Goal: Task Accomplishment & Management: Manage account settings

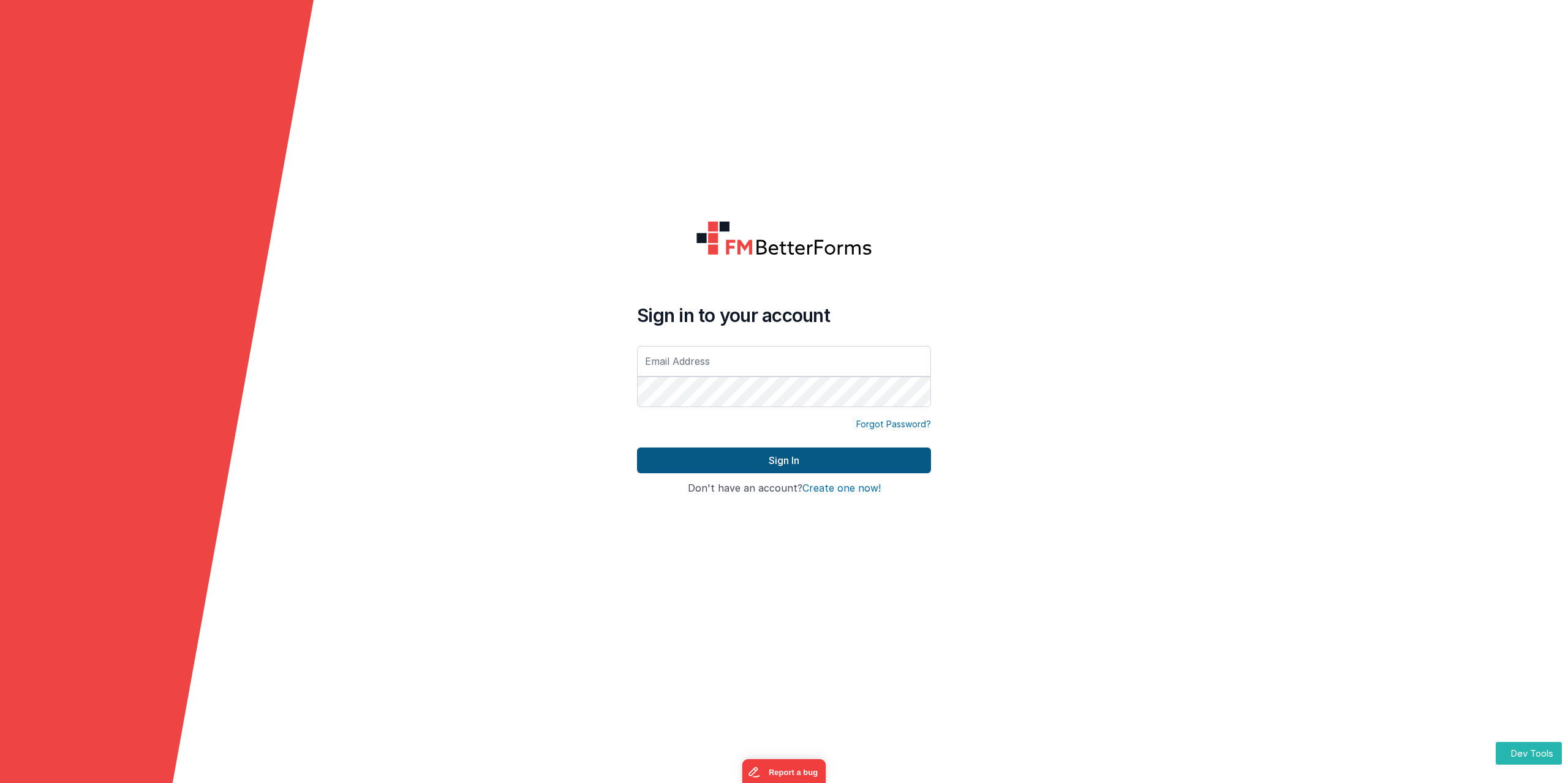
type input "[PERSON_NAME][EMAIL_ADDRESS][DOMAIN_NAME]"
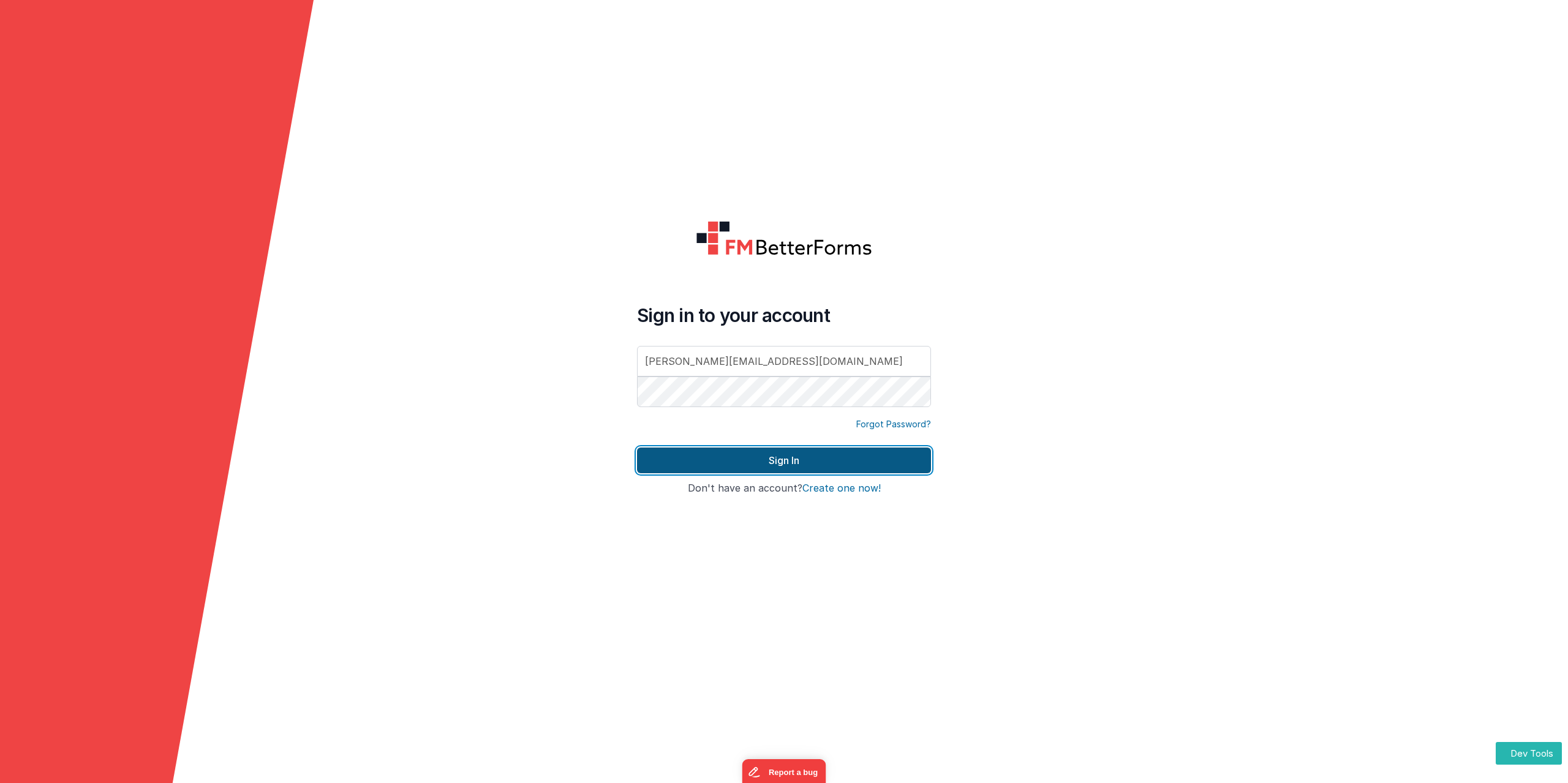
click at [781, 463] on button "Sign In" at bounding box center [784, 460] width 294 height 26
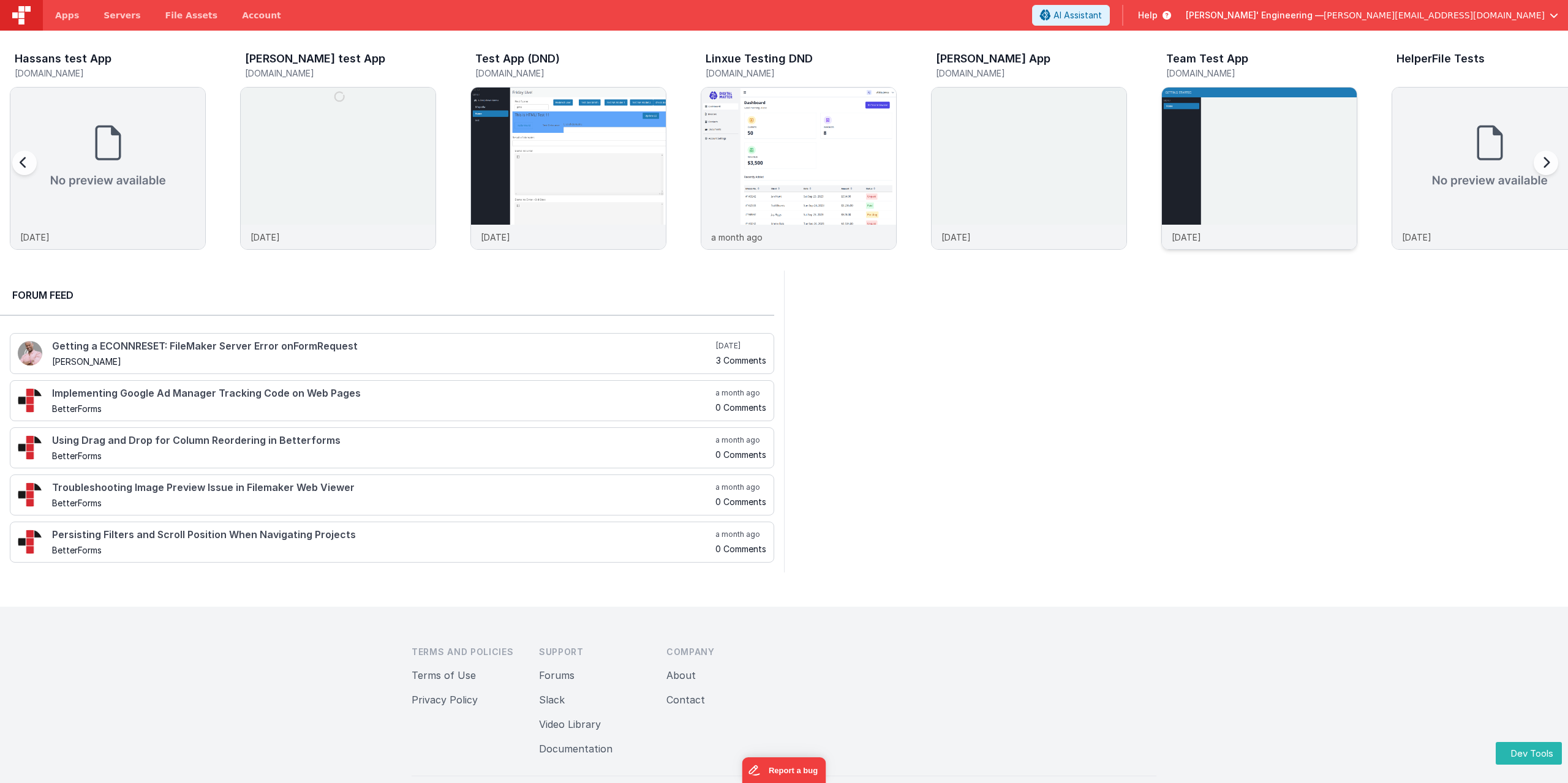
click at [1256, 159] on img at bounding box center [1259, 185] width 195 height 195
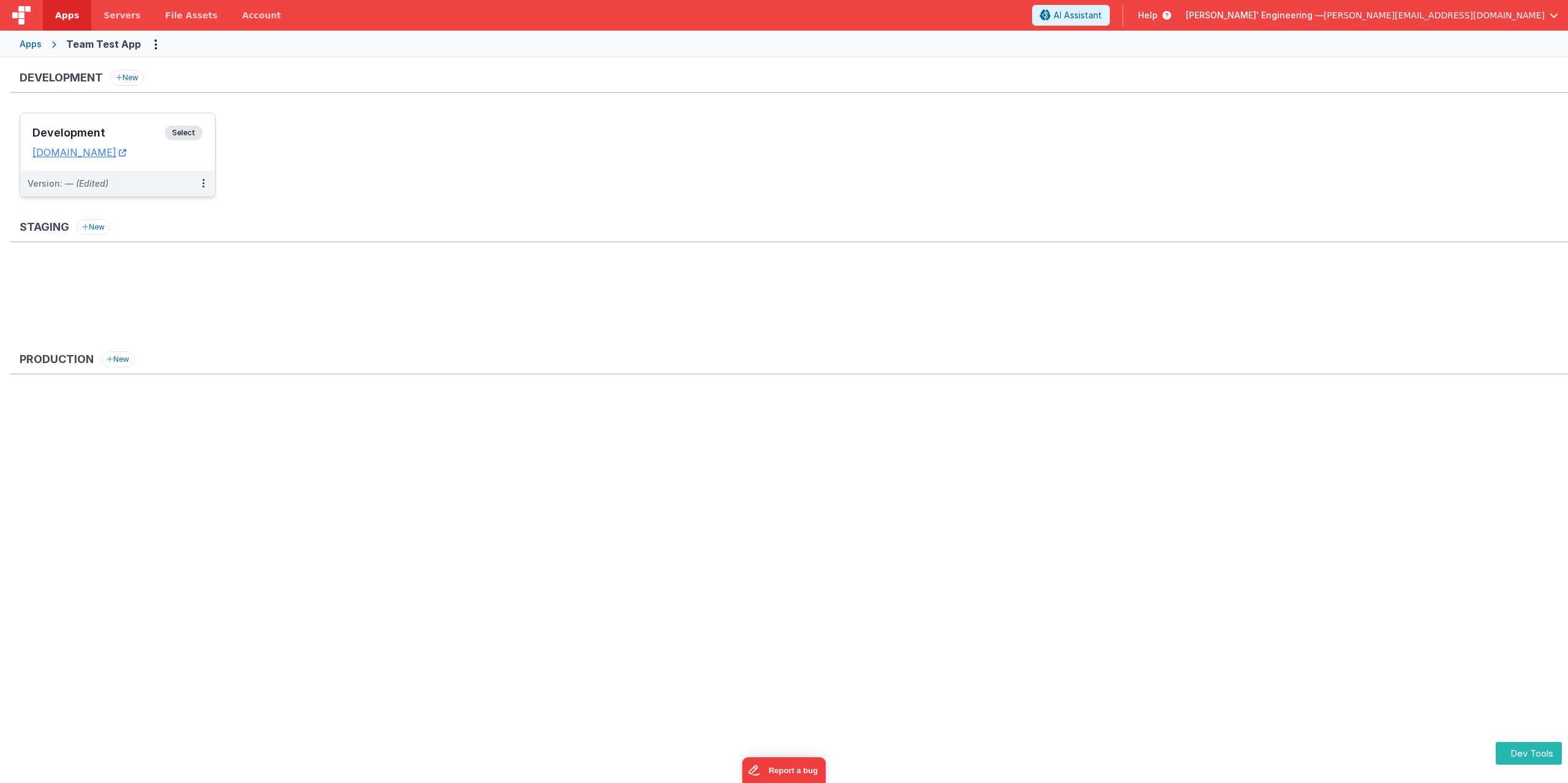
click at [183, 129] on span "Select" at bounding box center [184, 133] width 38 height 15
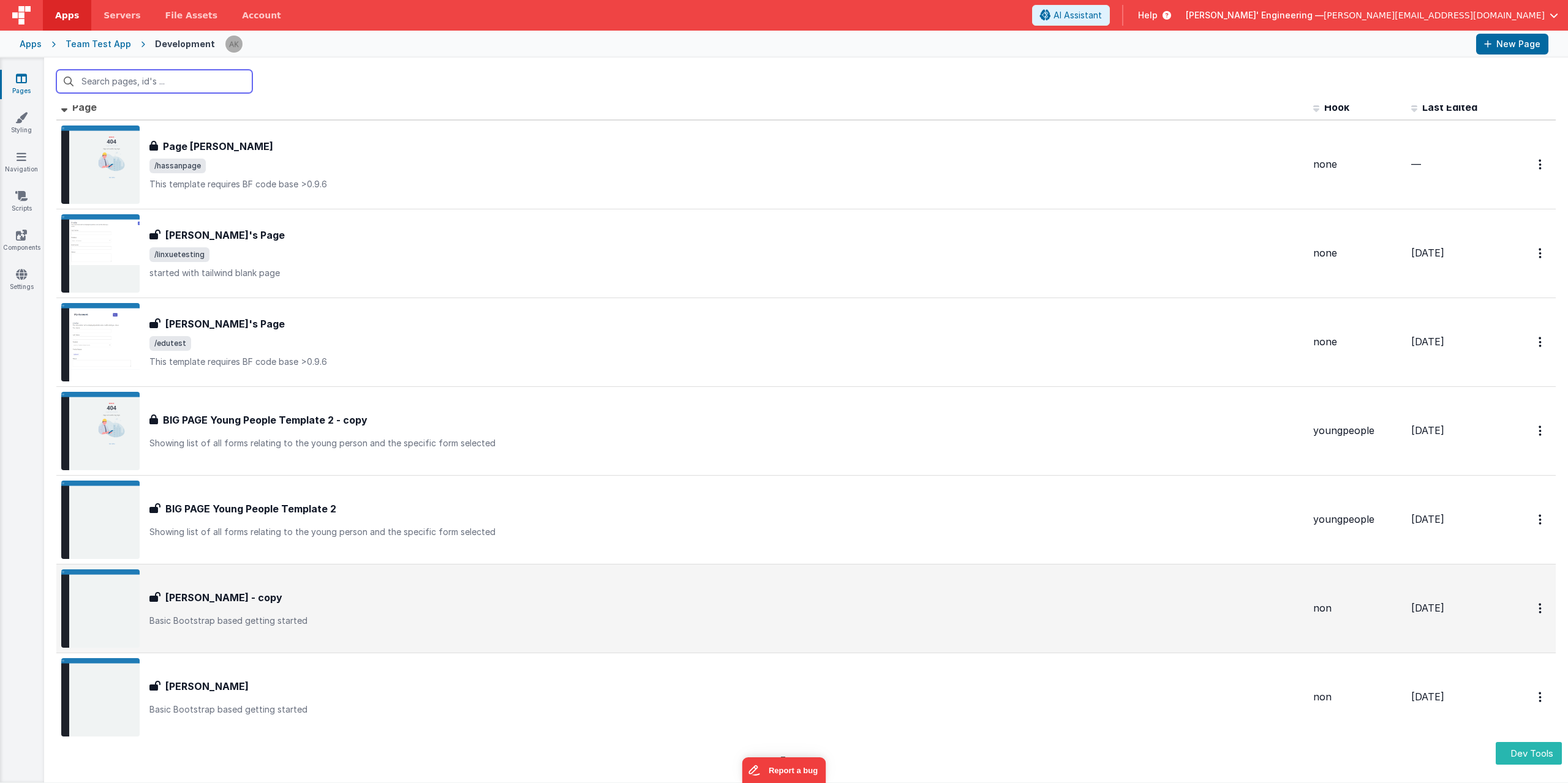
scroll to position [28, 0]
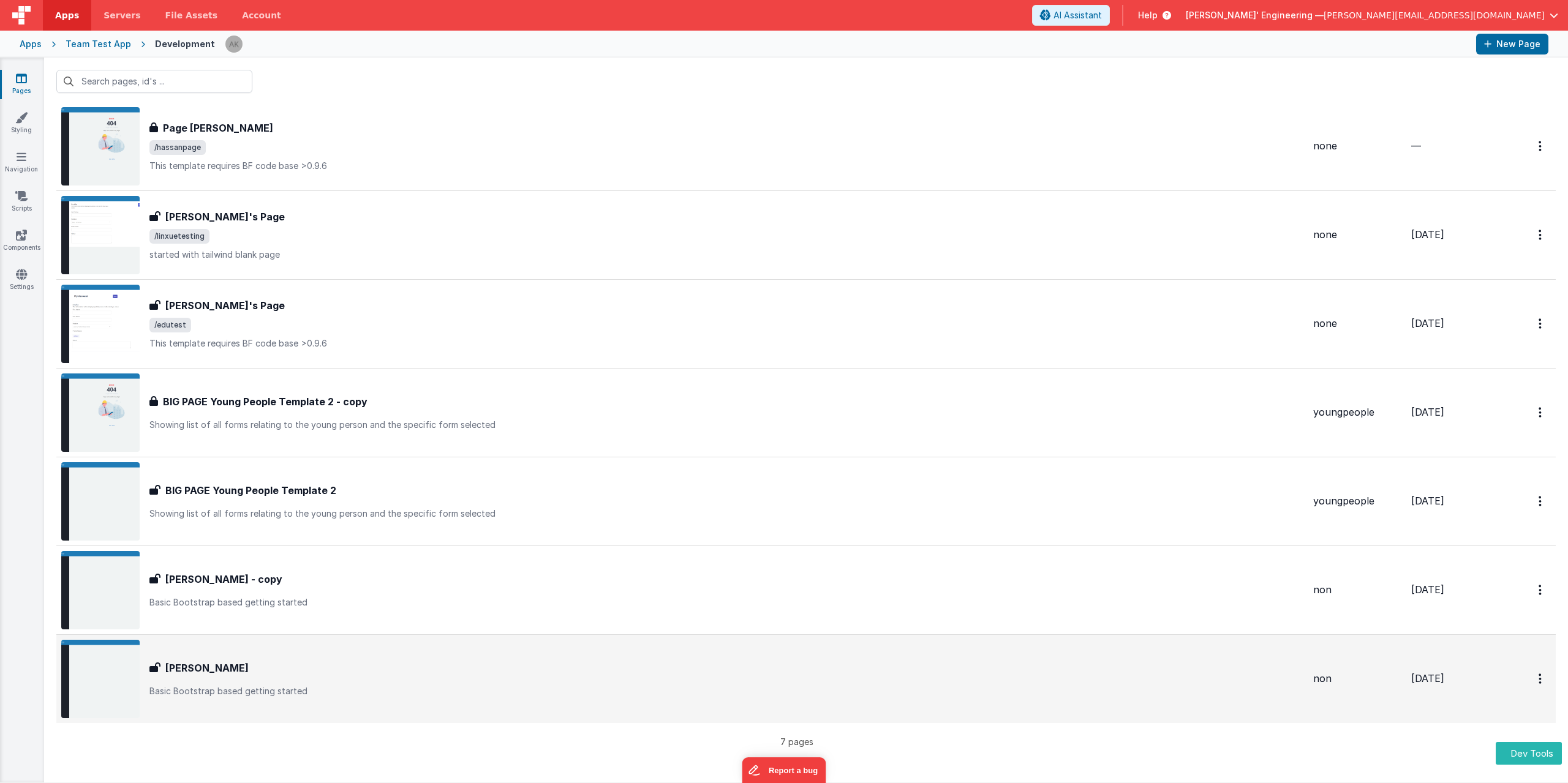
click at [398, 684] on div "[PERSON_NAME] [PERSON_NAME] Basic Bootstrap based getting started" at bounding box center [726, 679] width 1154 height 37
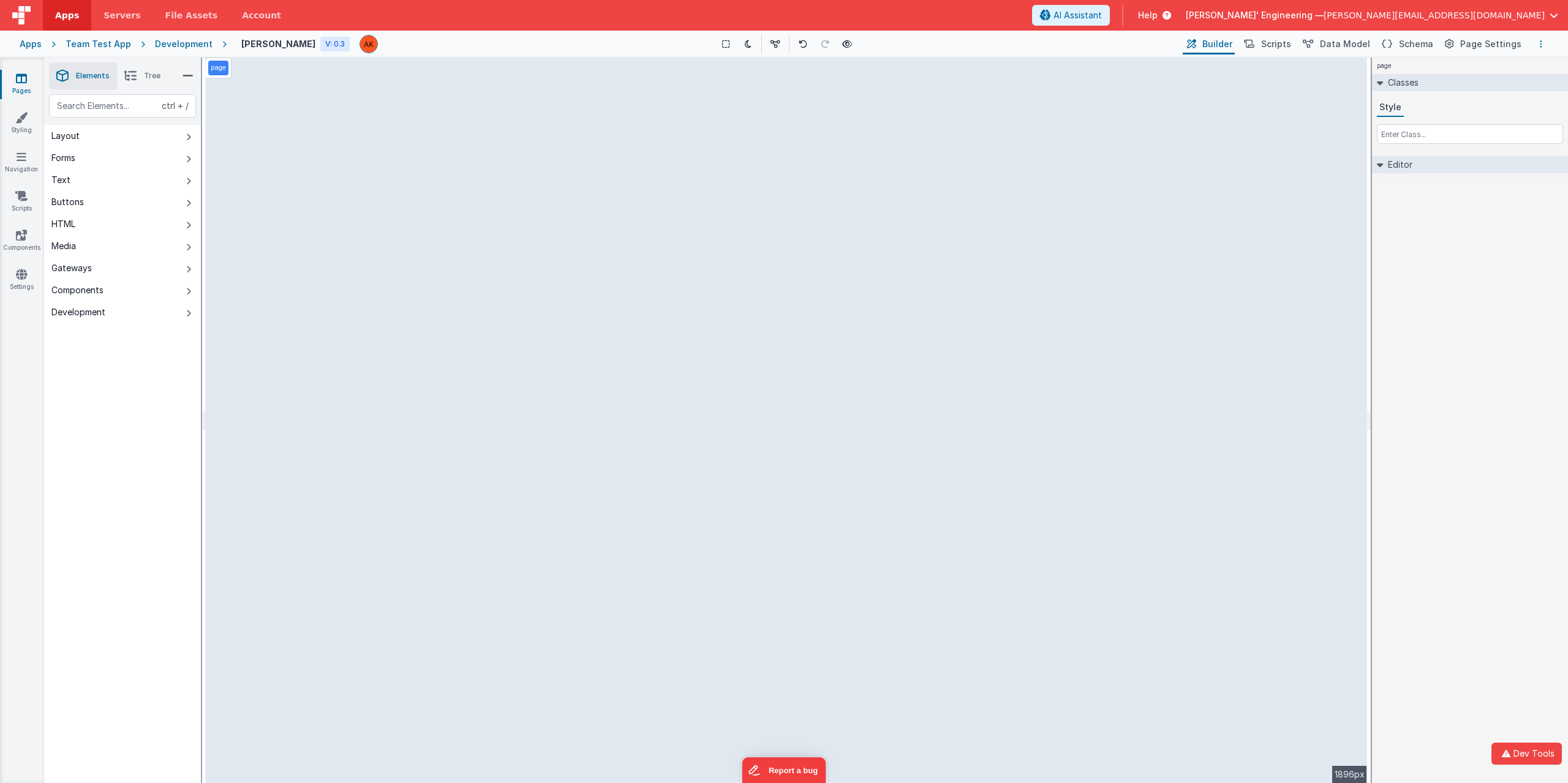
click at [1540, 43] on icon "Options" at bounding box center [1541, 44] width 3 height 9
click at [1431, 272] on button at bounding box center [784, 392] width 1568 height 783
click at [1550, 749] on button "Dev Tools" at bounding box center [1527, 755] width 71 height 22
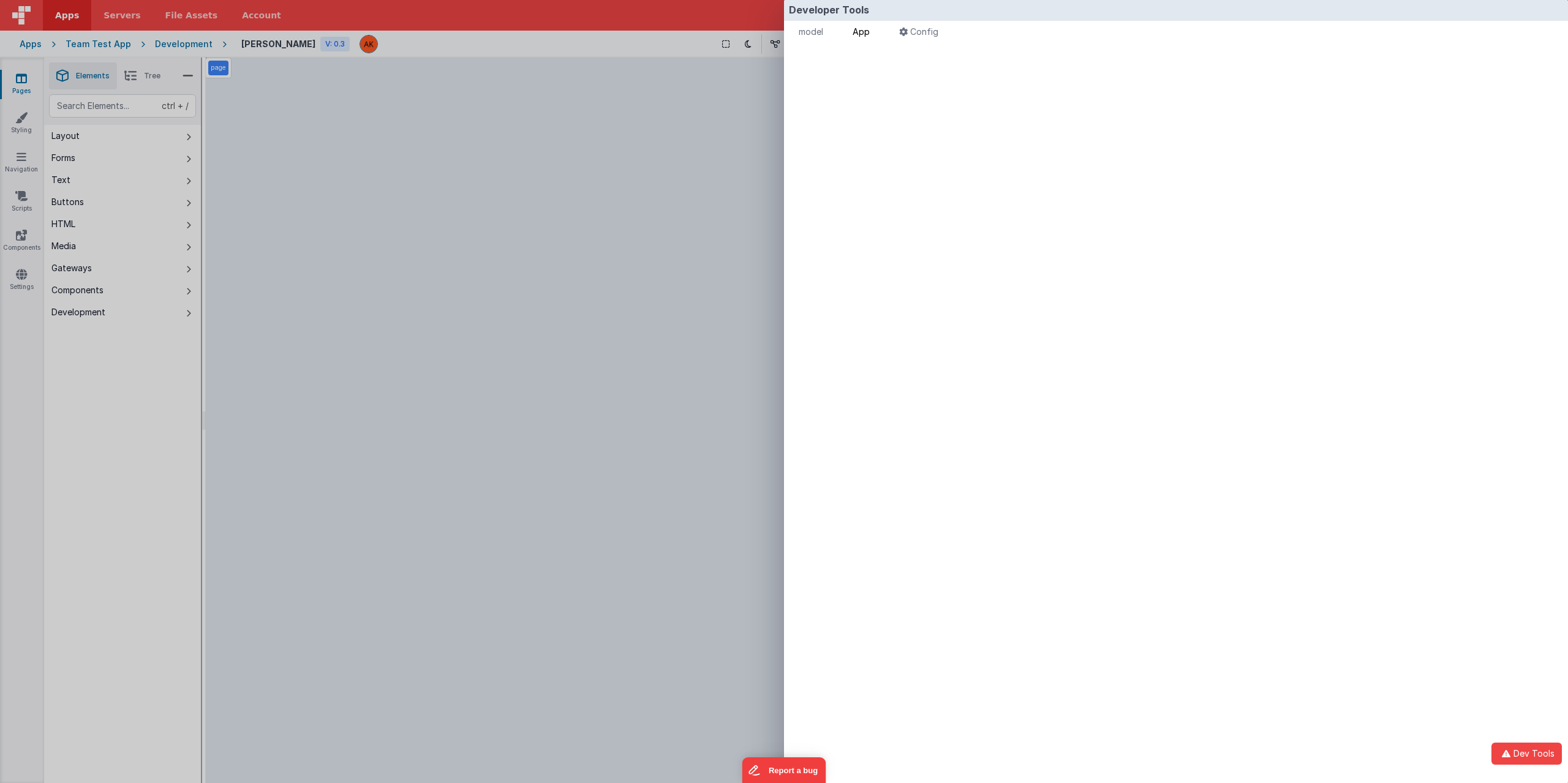
click at [861, 34] on span "App" at bounding box center [862, 32] width 17 height 10
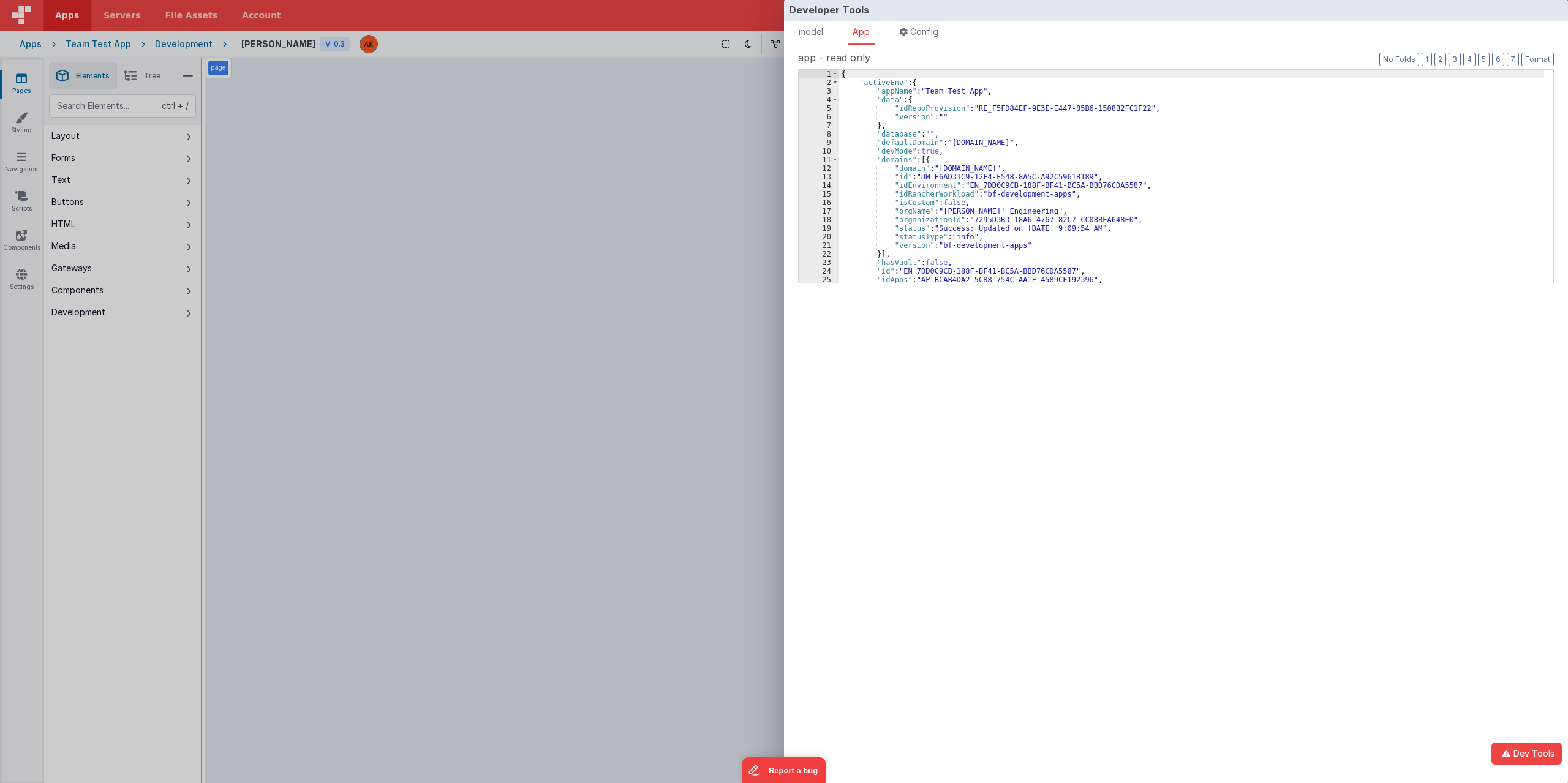
click at [916, 177] on div "{ "activeEnv" : { "appName" : "Team Test App" , "data" : { "idRepoProvision" : …" at bounding box center [1192, 185] width 706 height 230
click at [957, 71] on div "{ "activeEnv" : { "appName" : "Team Test App" , "data" : { "idRepoProvision" : …" at bounding box center [1192, 185] width 706 height 230
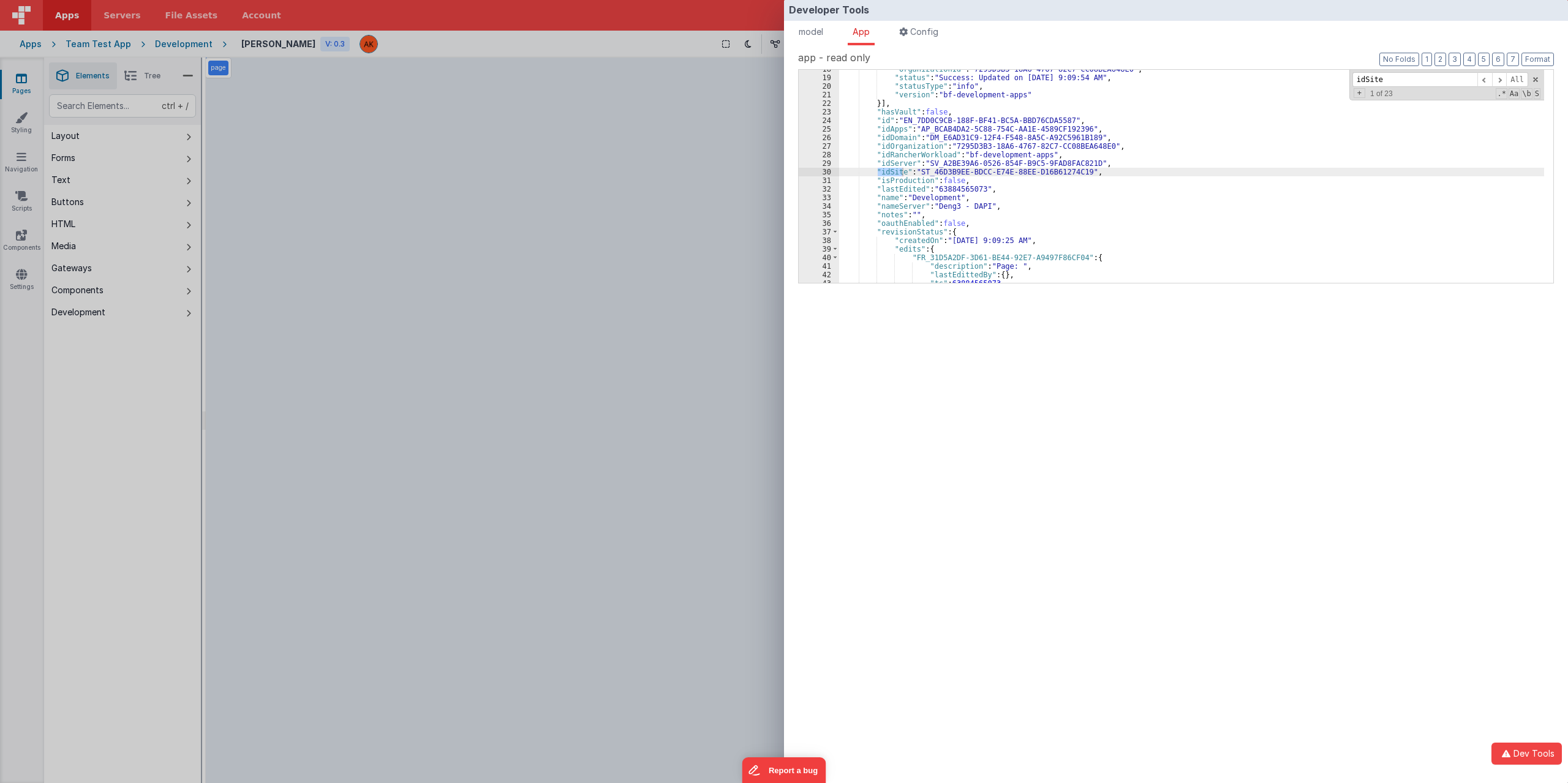
scroll to position [11, 0]
type input "idSite"
click at [1500, 82] on span at bounding box center [1499, 80] width 15 height 16
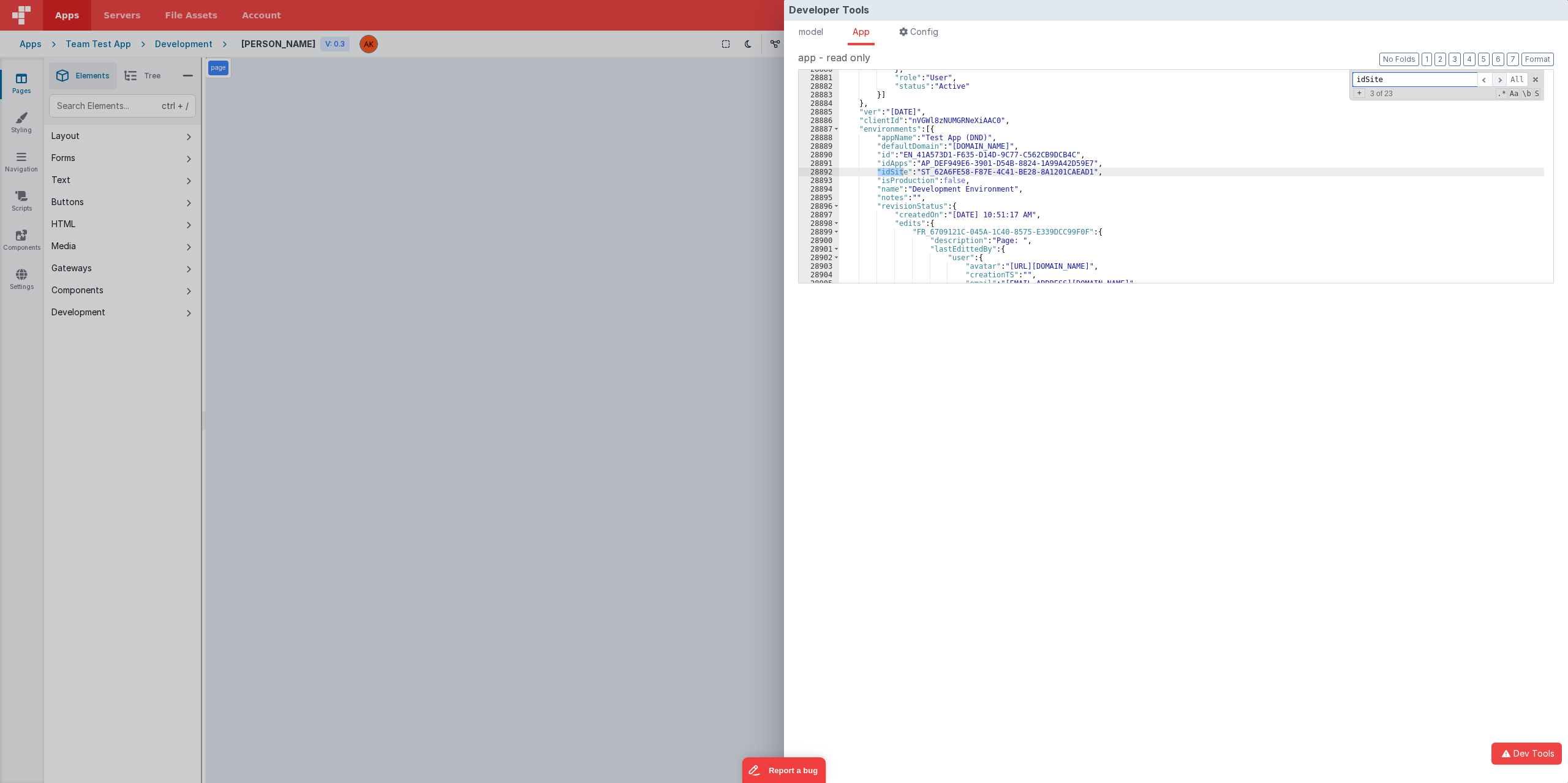
click at [1500, 82] on span at bounding box center [1499, 80] width 15 height 16
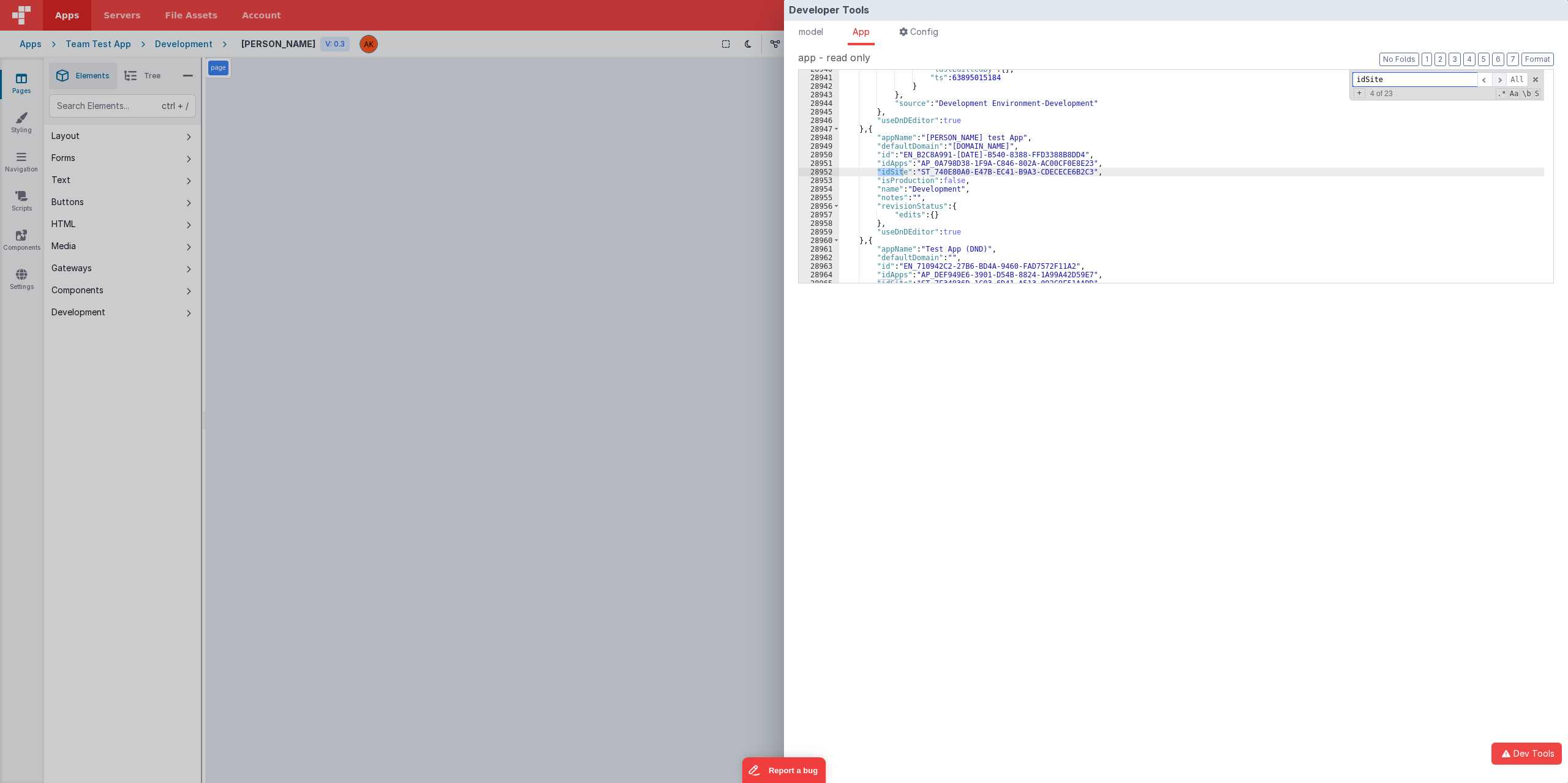
click at [1500, 82] on span at bounding box center [1499, 80] width 15 height 16
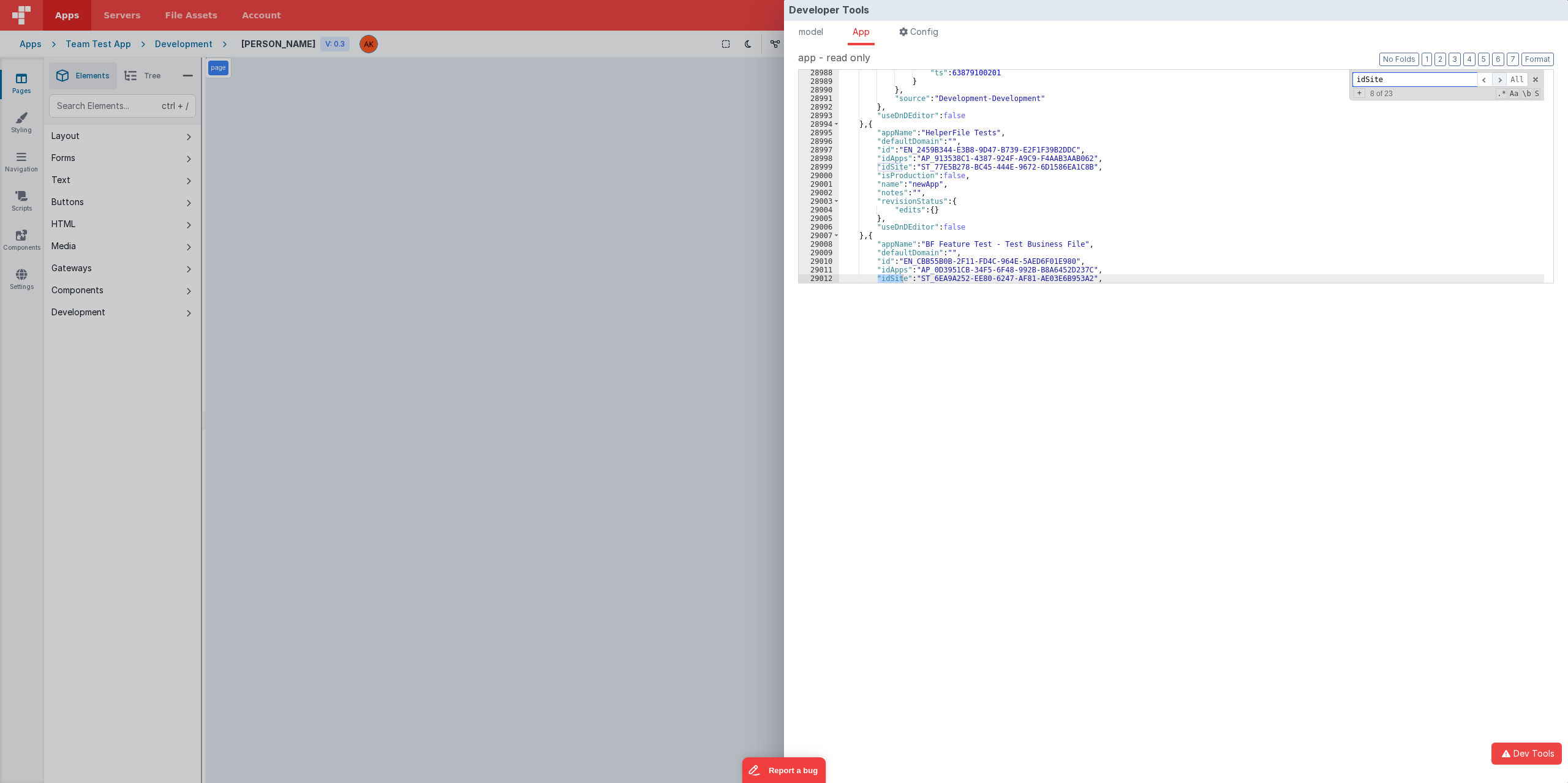
scroll to position [19830, 0]
click at [813, 36] on span "model" at bounding box center [811, 32] width 24 height 10
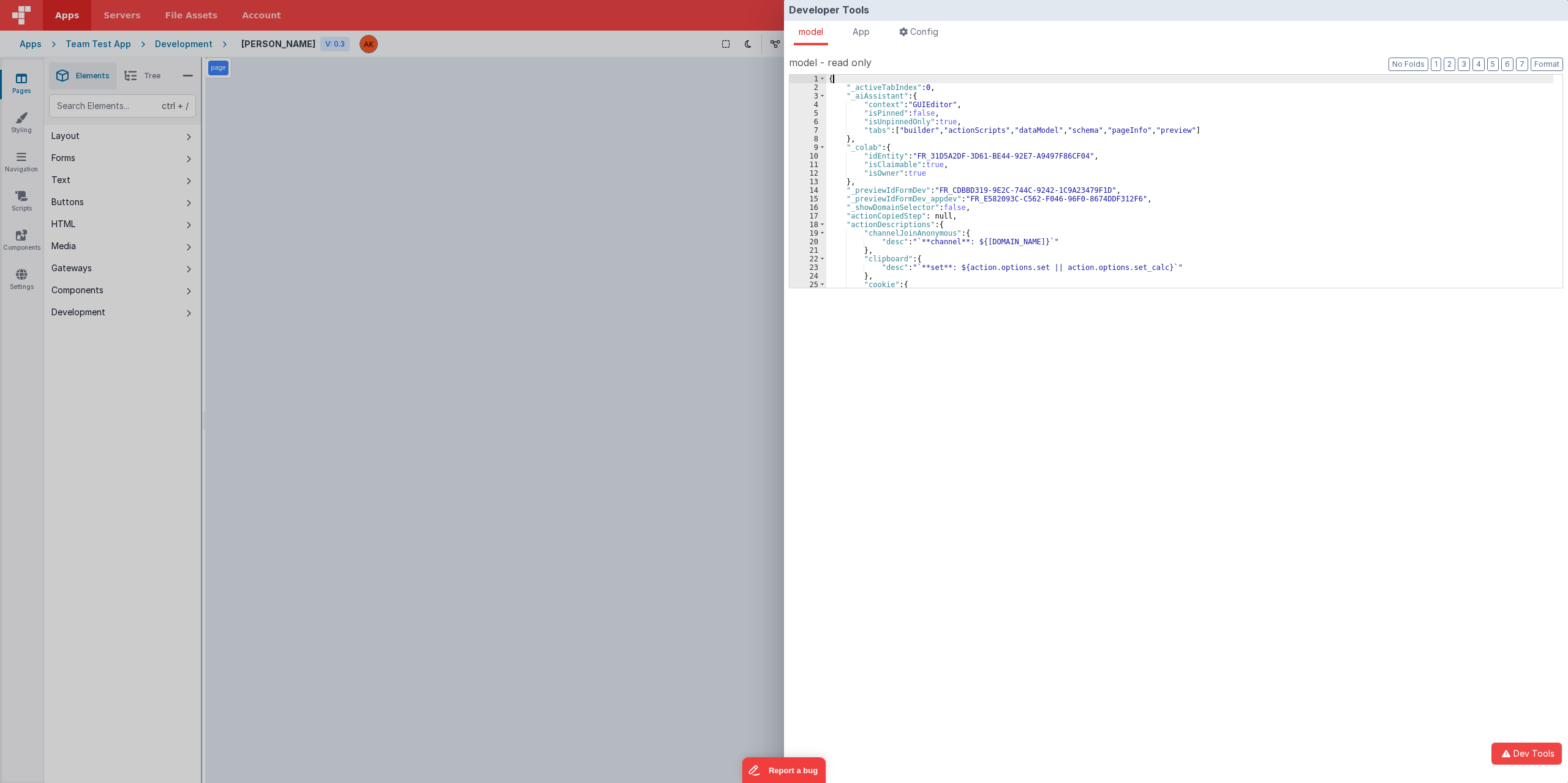
click at [878, 76] on div "{ "_activeTabIndex" : 0 , "_aiAssistant" : { "context" : "GUIEditor" , "isPinne…" at bounding box center [1189, 190] width 727 height 230
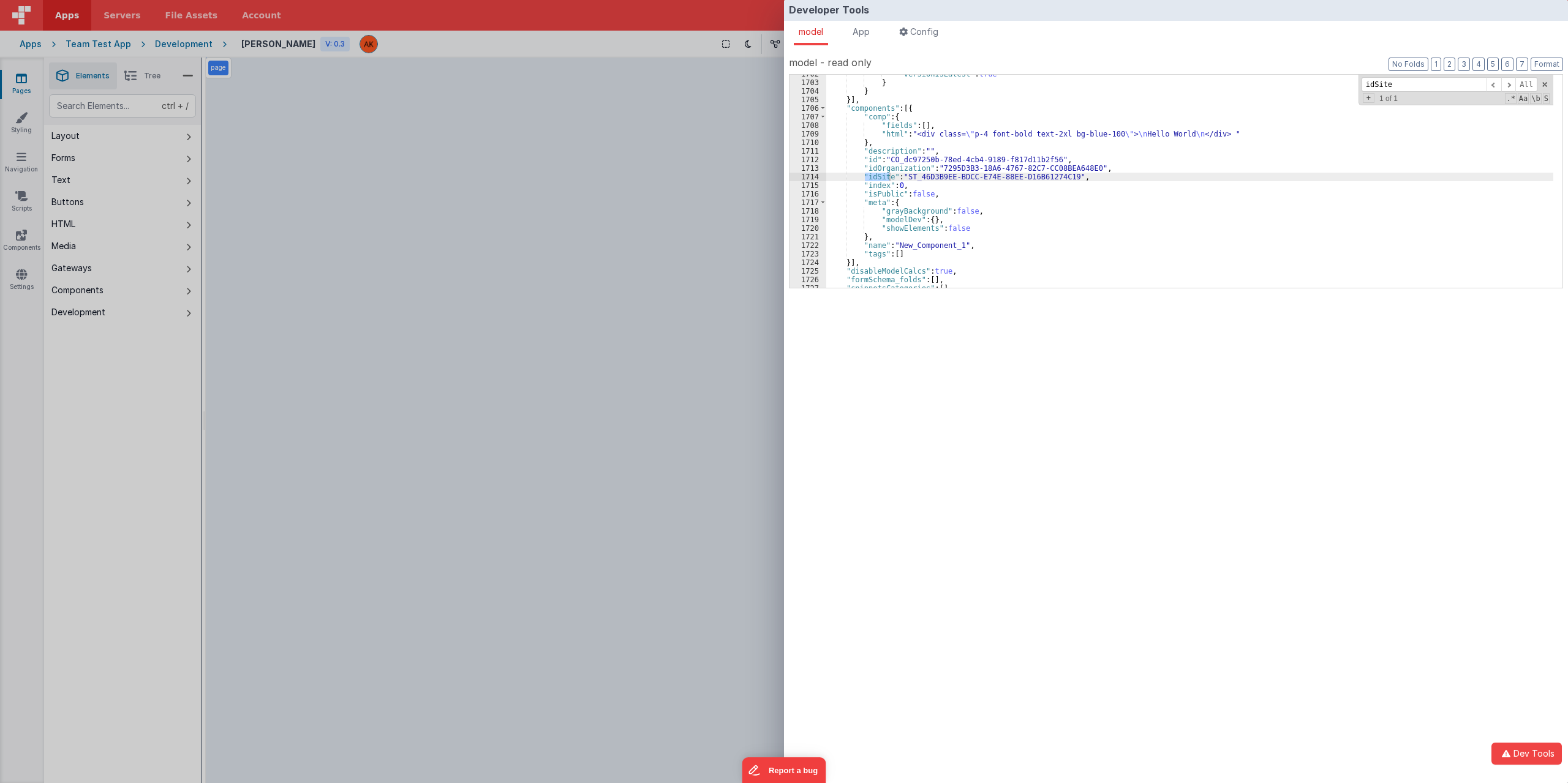
scroll to position [16513, 0]
type input "idSite"
click at [789, 458] on div "model - read only Format 7 6 5 4 3 2 1 No Folds 1702 1703 1704 1705 1706 1707 1…" at bounding box center [1176, 425] width 784 height 759
click at [680, 409] on div "Developer Tools model App Params Log (8) Misc Windows Config model - read only …" at bounding box center [784, 392] width 1568 height 783
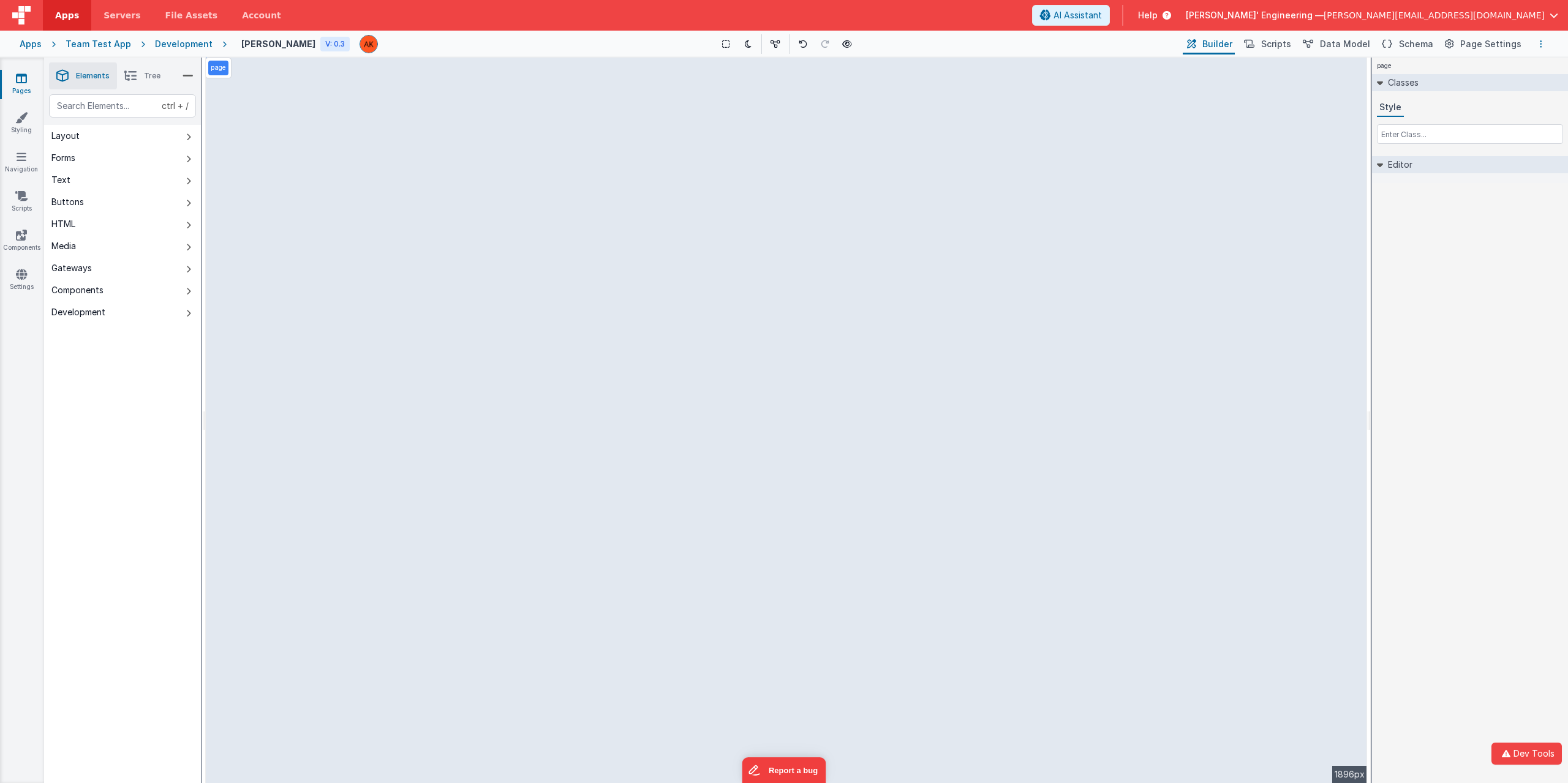
click at [1542, 43] on icon "Options" at bounding box center [1541, 44] width 3 height 9
click at [1460, 107] on p "Rollback" at bounding box center [1450, 112] width 34 height 12
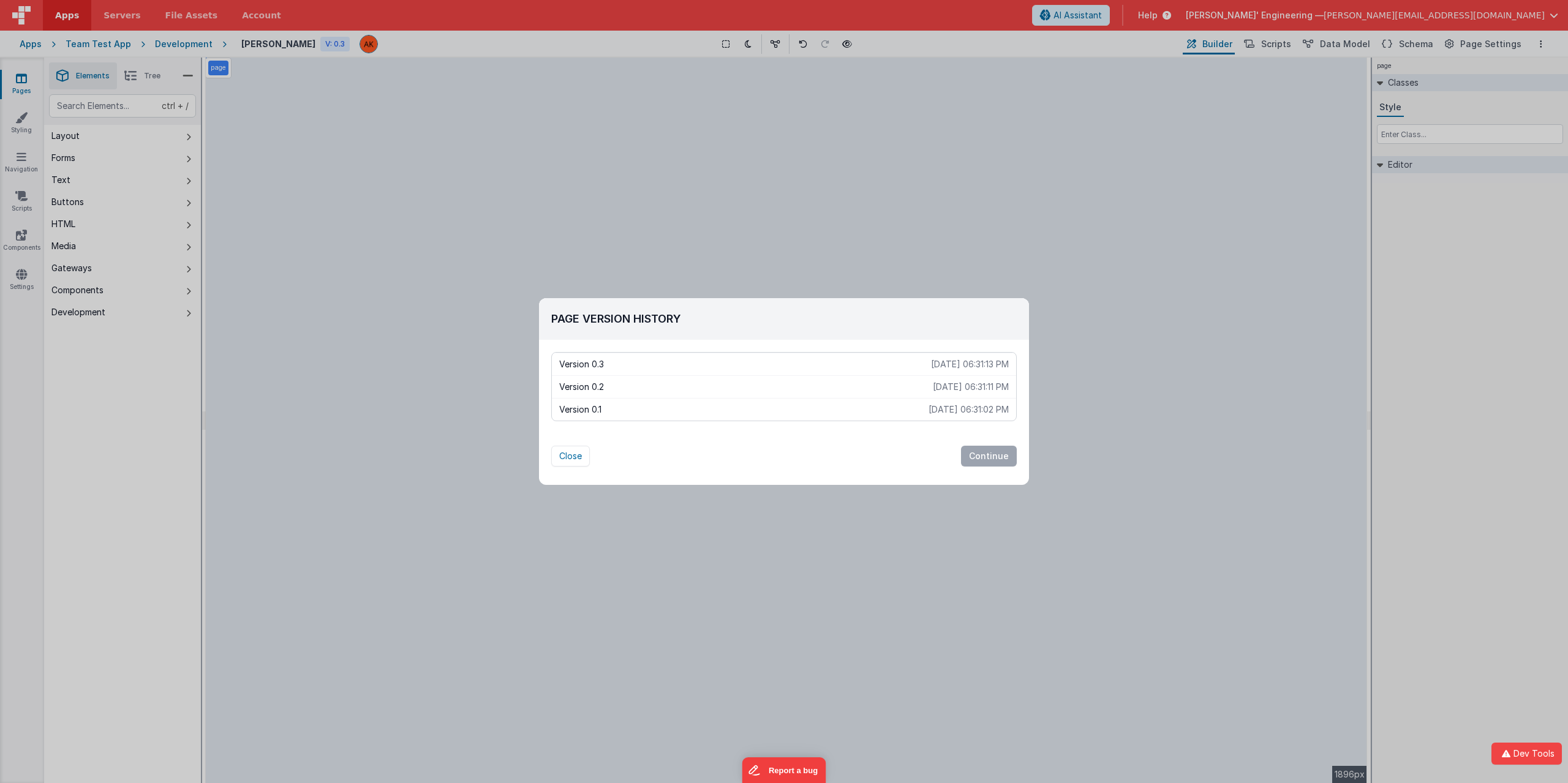
click at [662, 381] on p "Version 0.2" at bounding box center [746, 387] width 373 height 12
click at [994, 453] on button "Continue" at bounding box center [988, 456] width 56 height 21
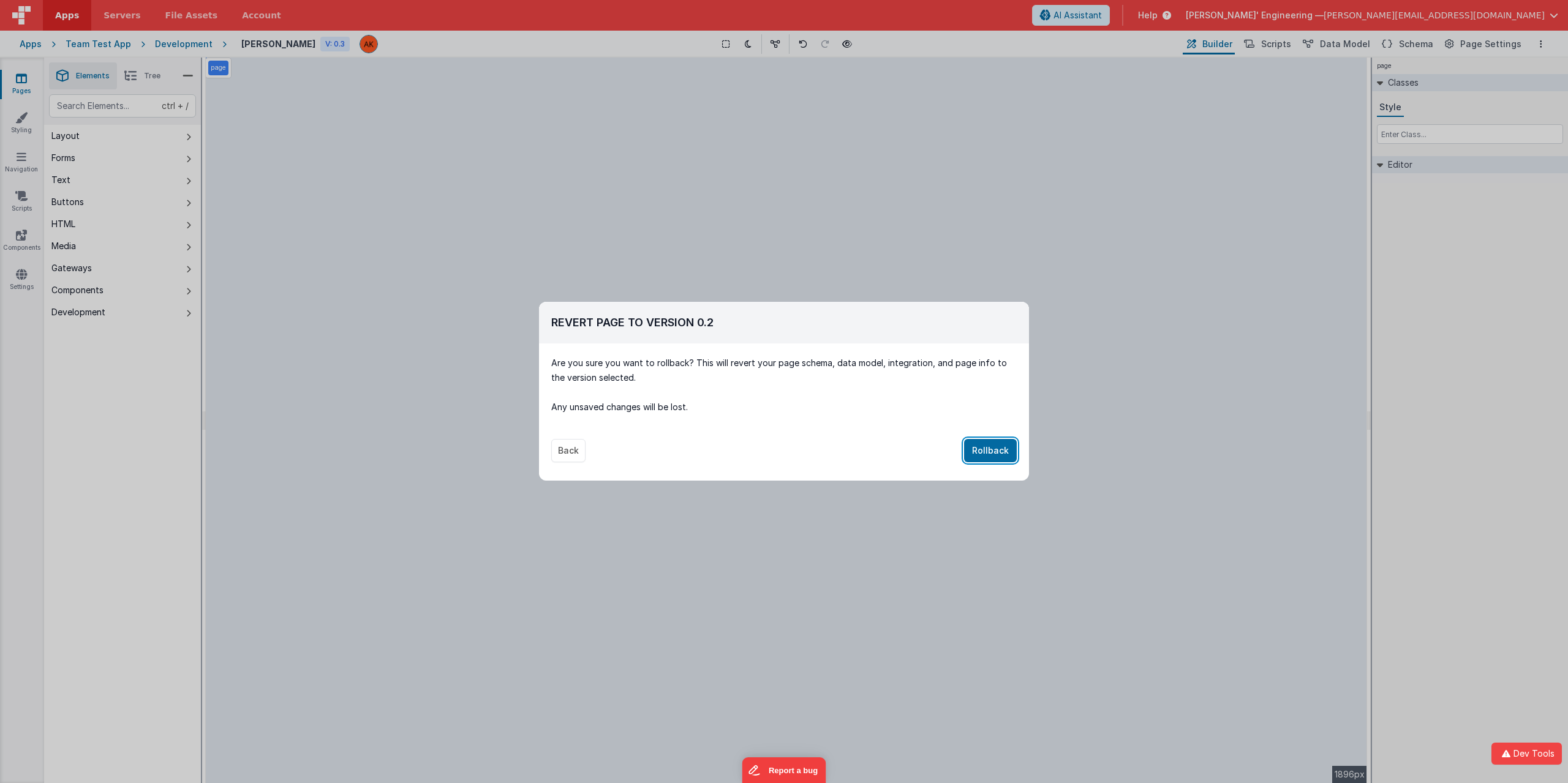
drag, startPoint x: 991, startPoint y: 449, endPoint x: 1012, endPoint y: 448, distance: 21.0
click at [991, 448] on button "Rollback" at bounding box center [990, 450] width 53 height 23
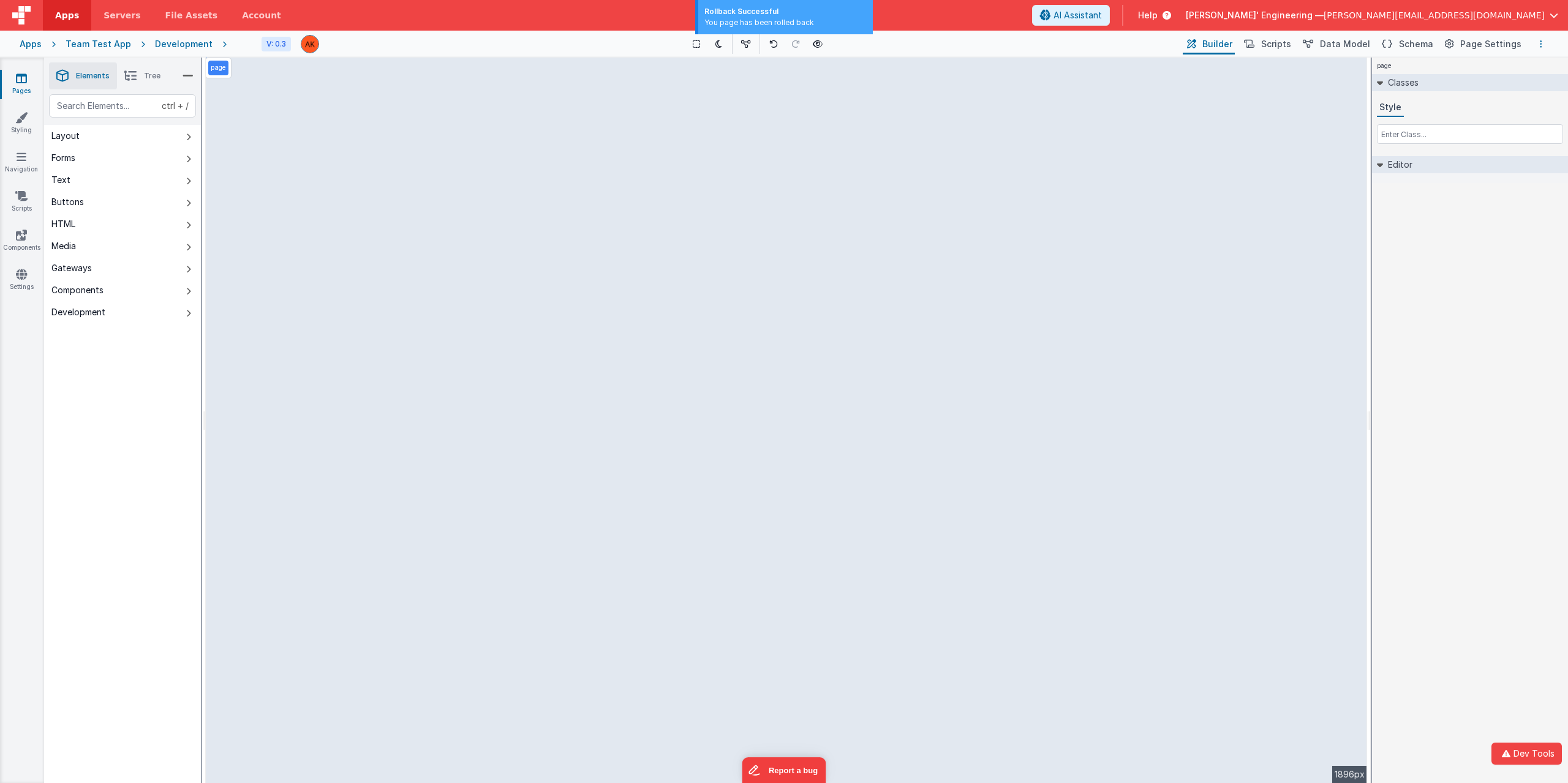
click at [1538, 41] on button "Options" at bounding box center [1541, 44] width 15 height 15
click at [1452, 113] on p "Rollback" at bounding box center [1450, 112] width 34 height 12
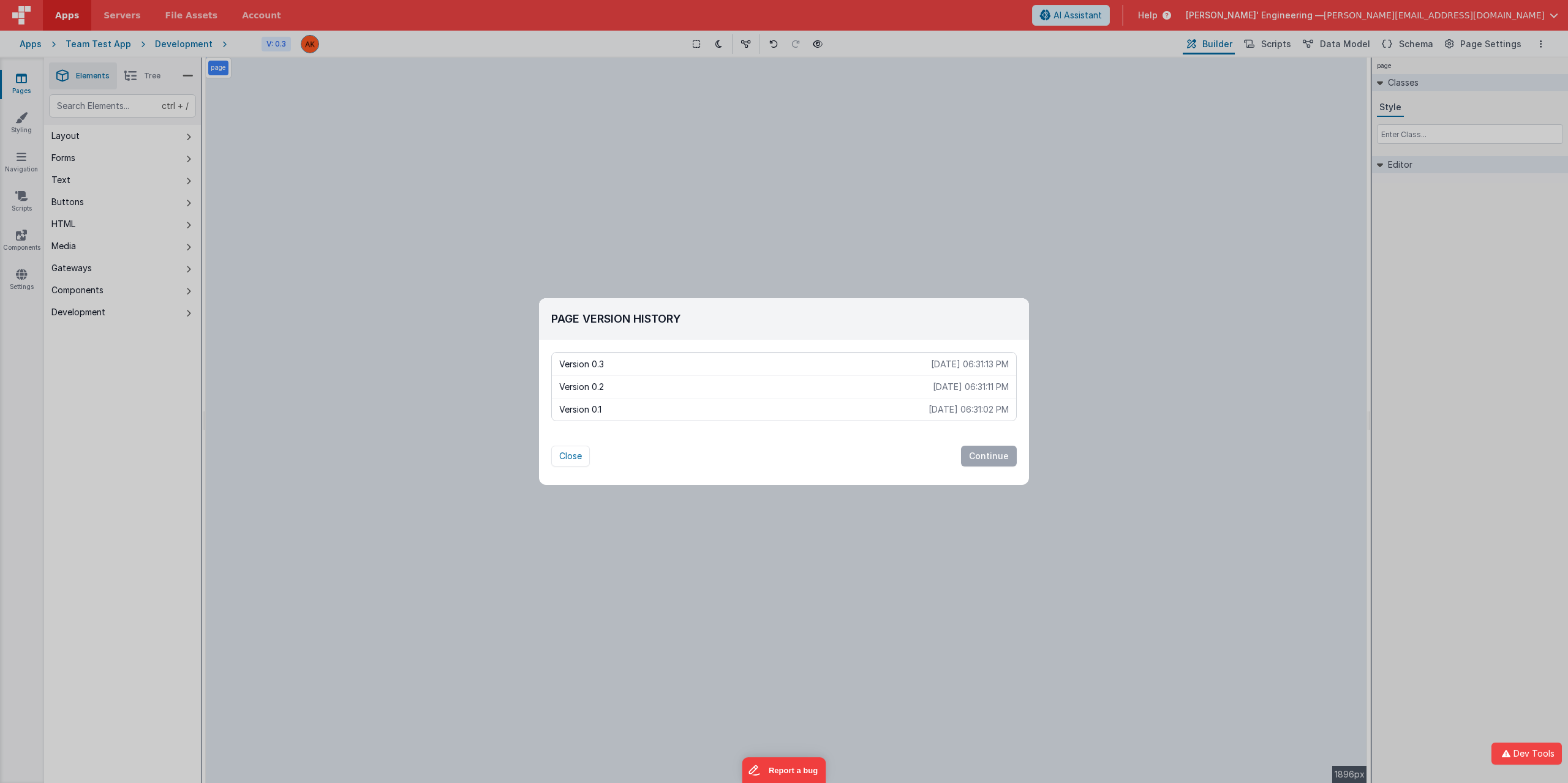
click at [631, 411] on p "Version 0.1" at bounding box center [744, 410] width 369 height 12
click at [993, 458] on button "Continue" at bounding box center [988, 456] width 56 height 21
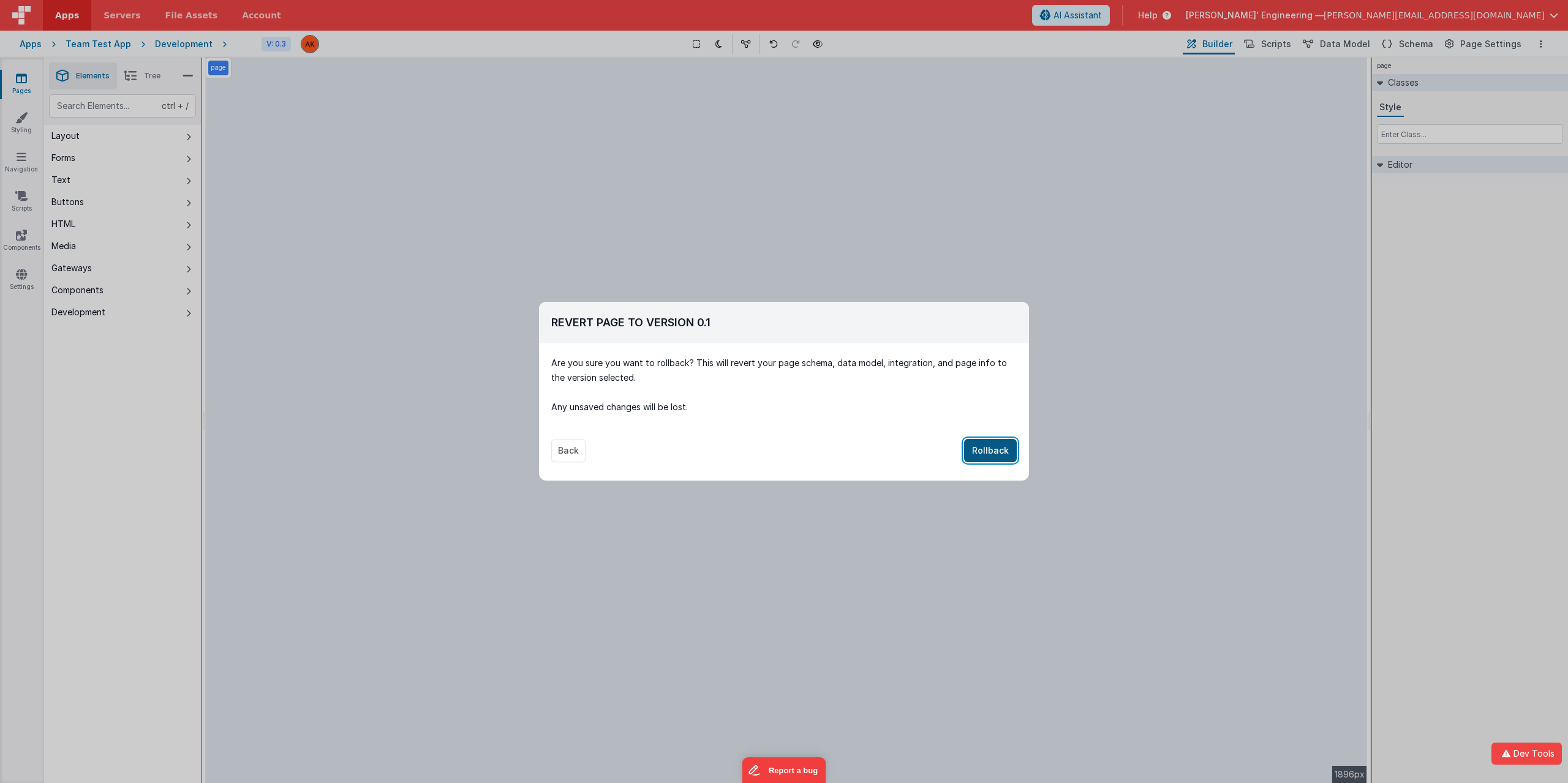
click at [989, 447] on button "Rollback" at bounding box center [990, 450] width 53 height 23
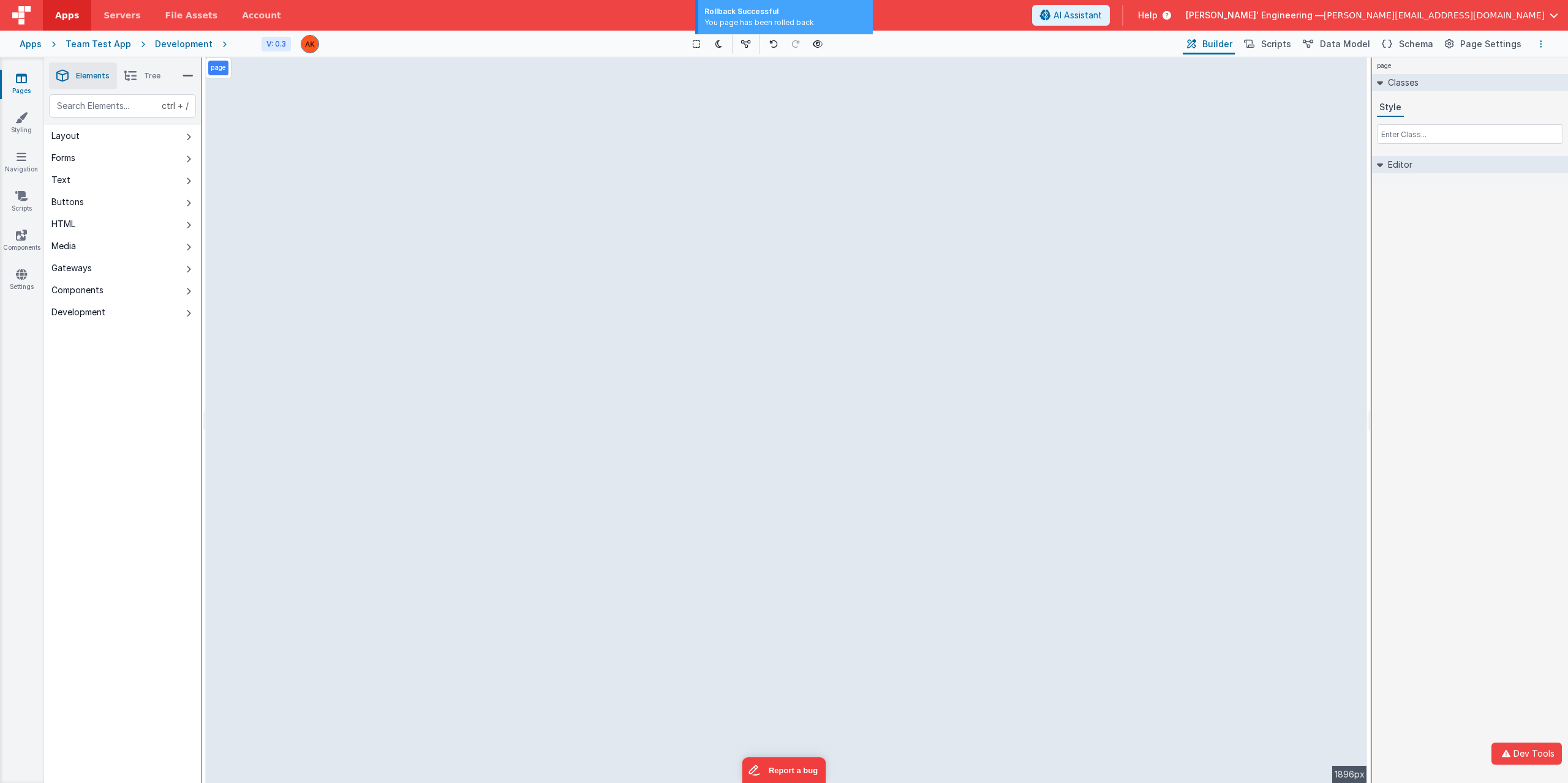
click at [1542, 38] on button "Options" at bounding box center [1541, 44] width 15 height 15
click at [1455, 111] on p "Rollback" at bounding box center [1450, 112] width 34 height 12
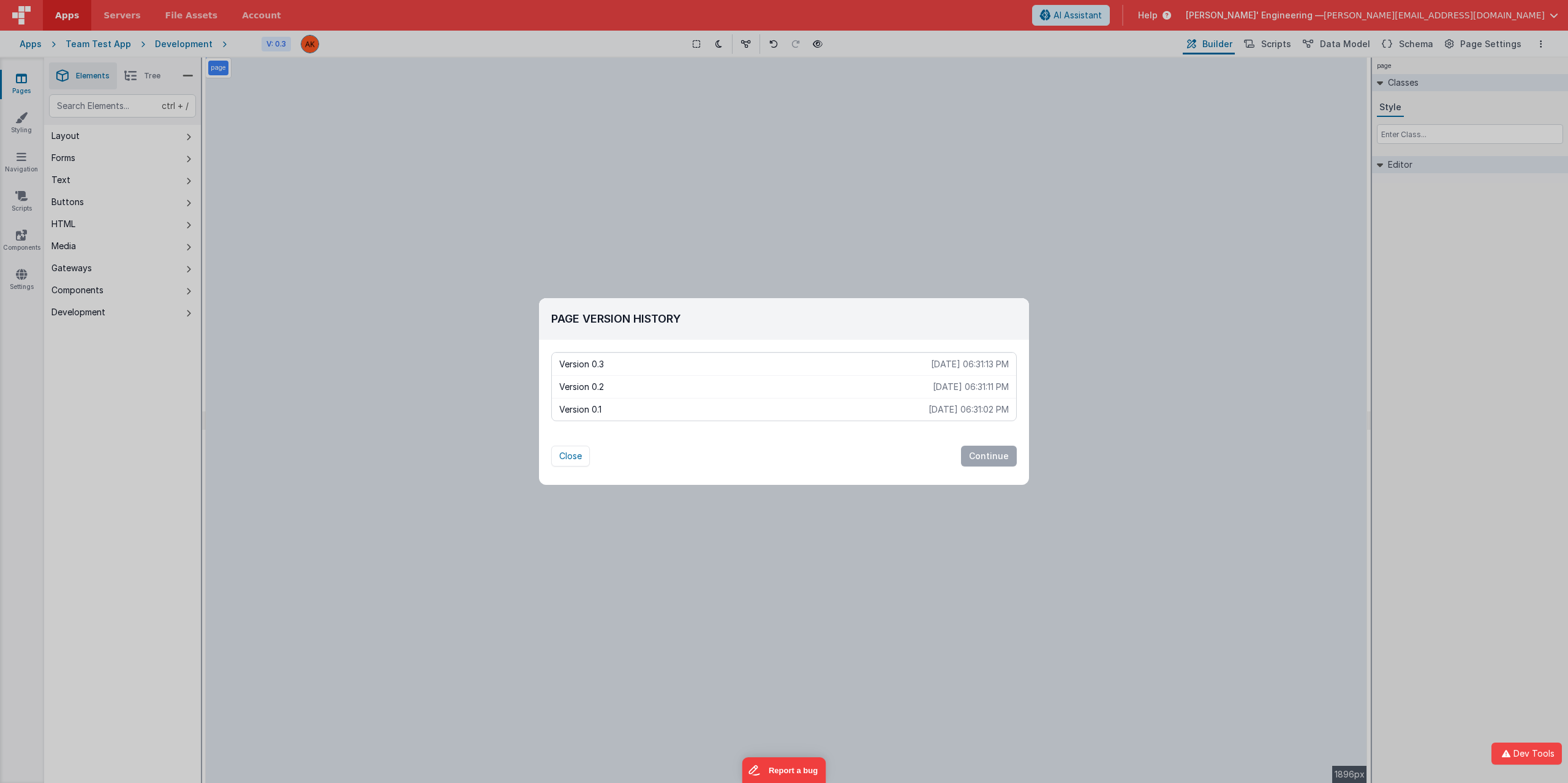
click at [681, 387] on p "Version 0.2" at bounding box center [746, 387] width 373 height 12
click at [992, 455] on button "Continue" at bounding box center [988, 456] width 56 height 21
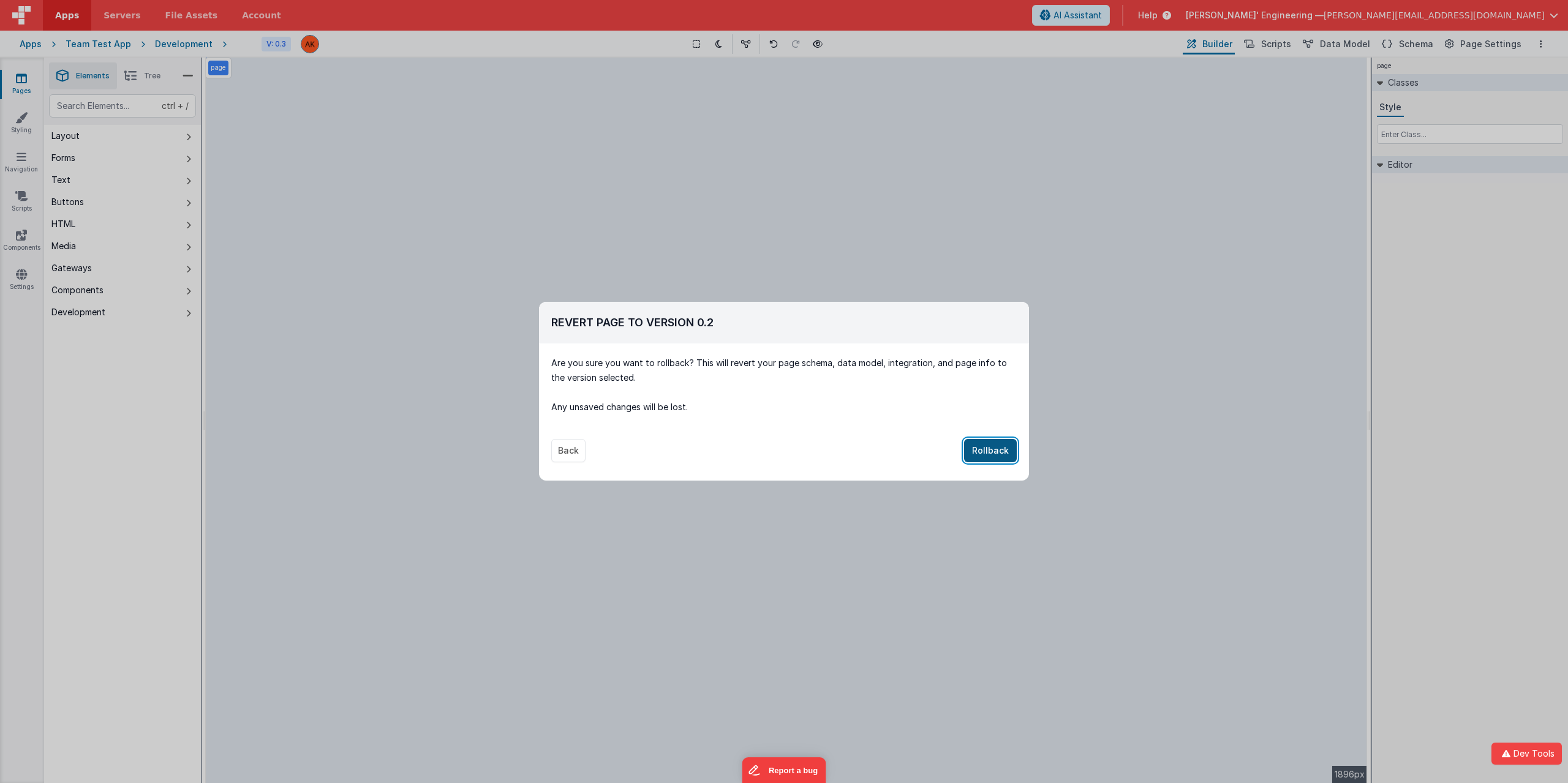
click at [1001, 453] on button "Rollback" at bounding box center [990, 450] width 53 height 23
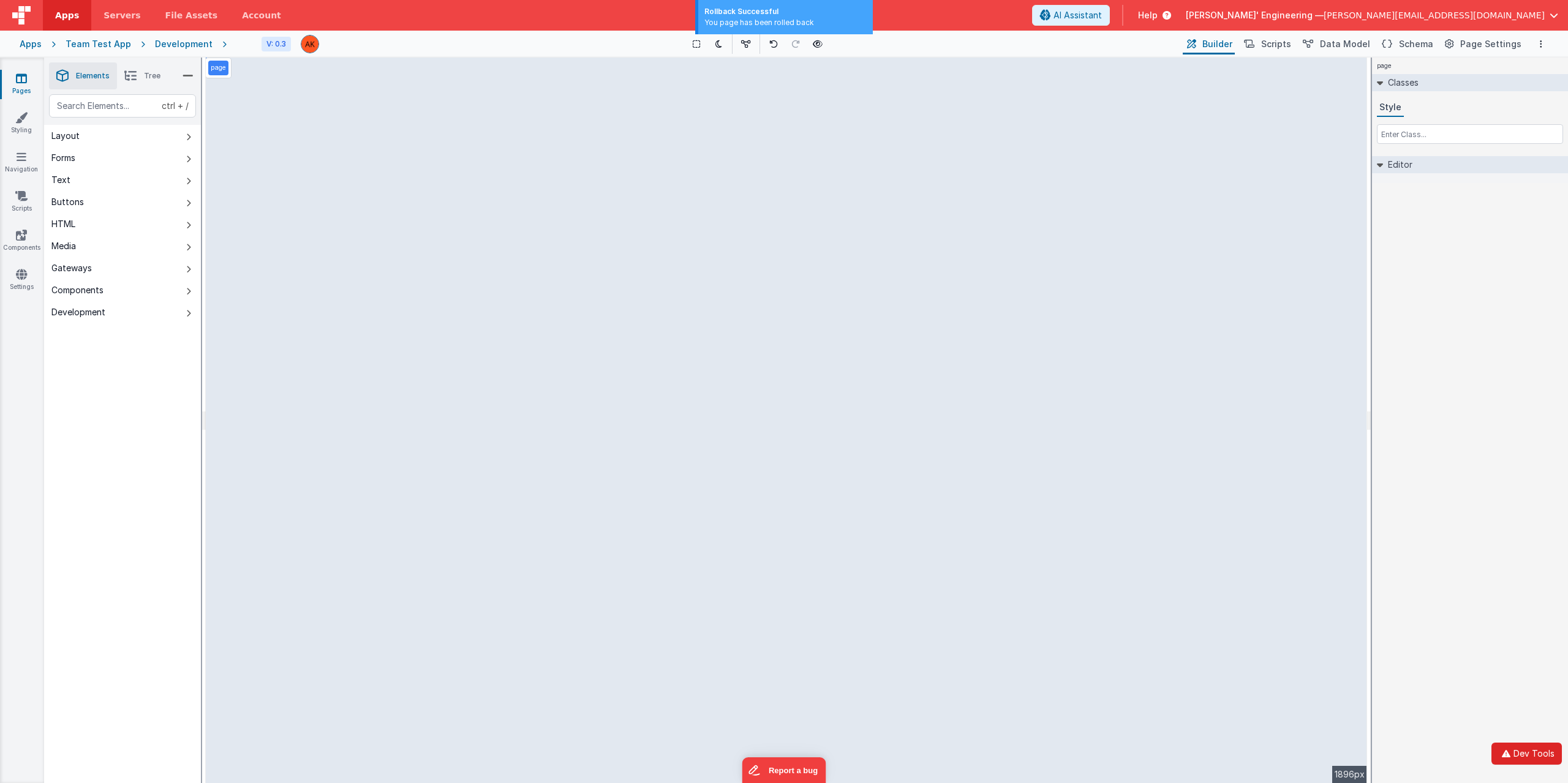
click at [1536, 756] on button "Dev Tools" at bounding box center [1527, 755] width 71 height 22
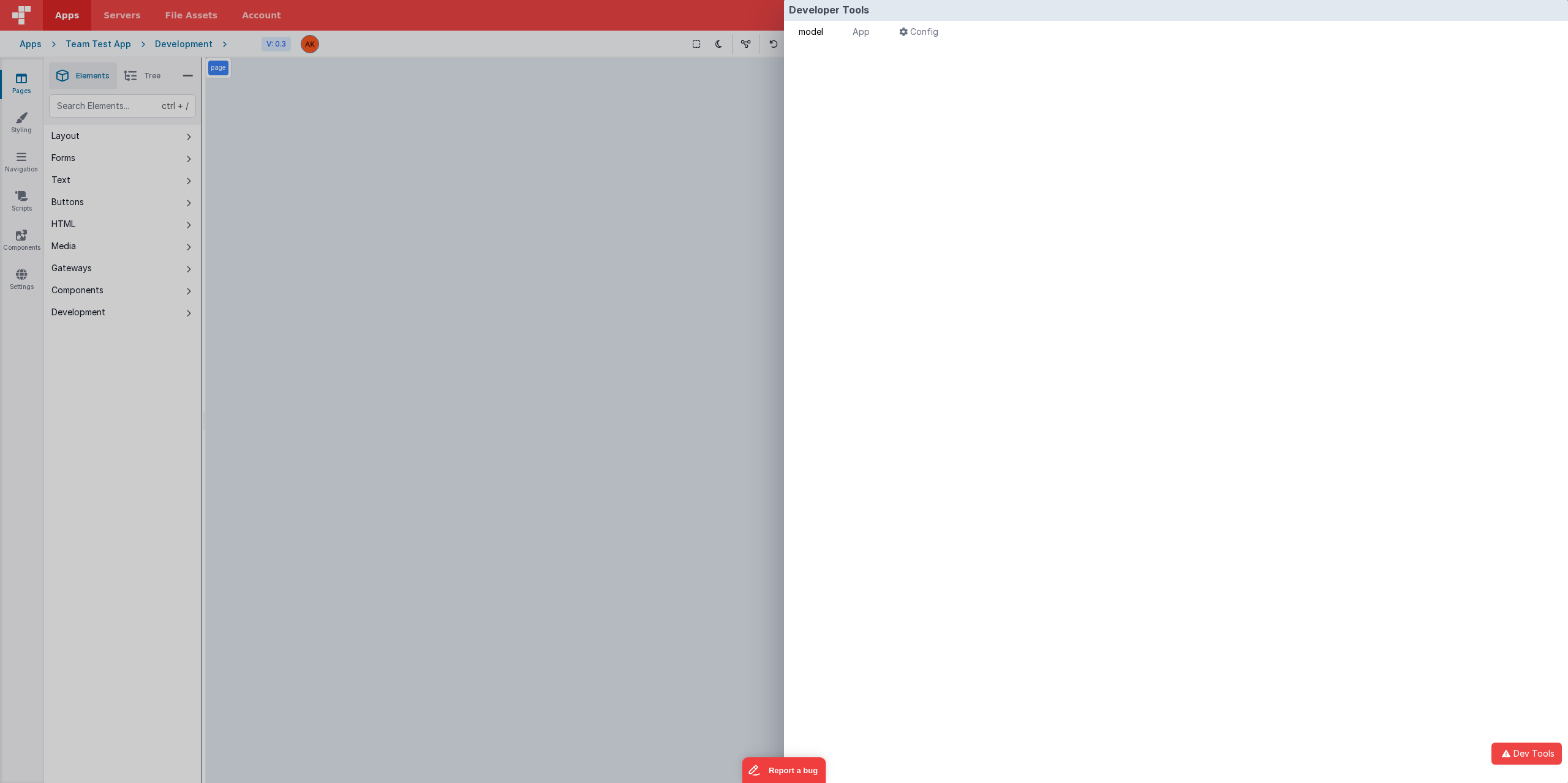
click at [809, 24] on li "model" at bounding box center [812, 33] width 34 height 24
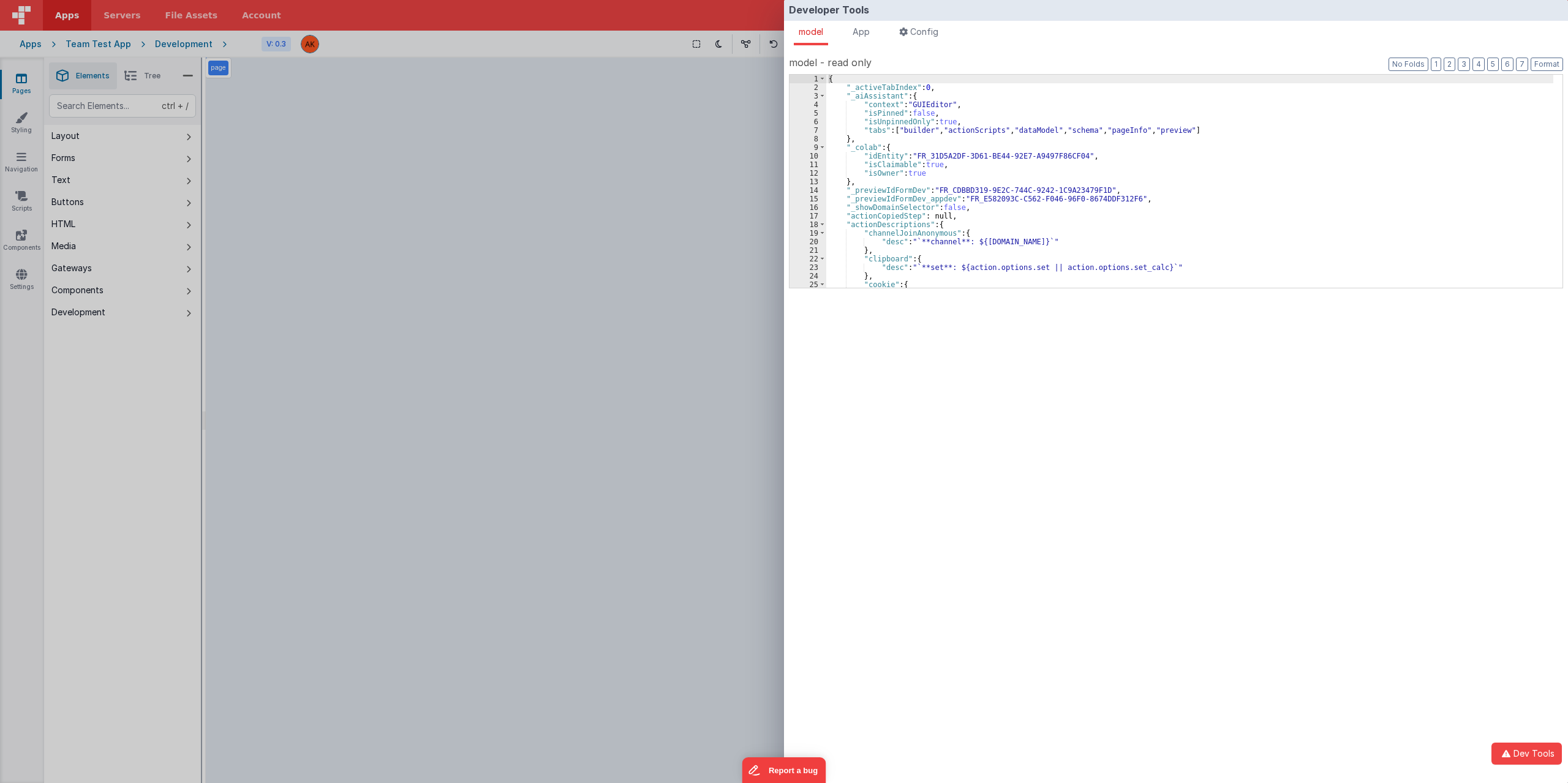
click at [944, 81] on div "{ "_activeTabIndex" : 0 , "_aiAssistant" : { "context" : "GUIEditor" , "isPinne…" at bounding box center [1189, 190] width 727 height 230
click at [942, 92] on div "{ "_activeTabIndex" : 0 , "_aiAssistant" : { "context" : "GUIEditor" , "isPinne…" at bounding box center [1189, 190] width 727 height 230
click at [949, 82] on div "{ "_activeTabIndex" : 0 , "_aiAssistant" : { "context" : "GUIEditor" , "isPinne…" at bounding box center [1189, 190] width 727 height 230
type input "idSite"
